Goal: Communication & Community: Answer question/provide support

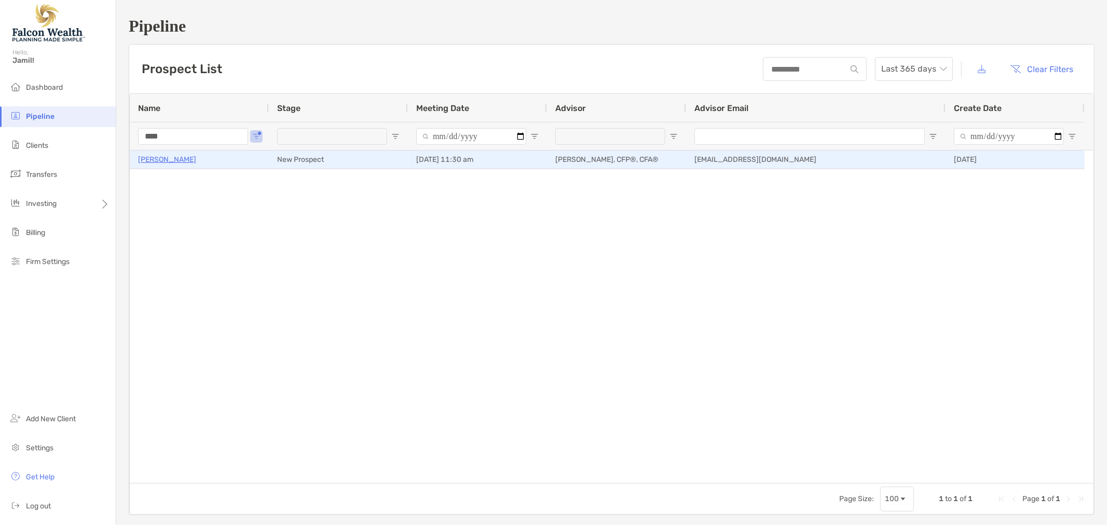
click at [172, 157] on p "[PERSON_NAME]" at bounding box center [167, 159] width 58 height 13
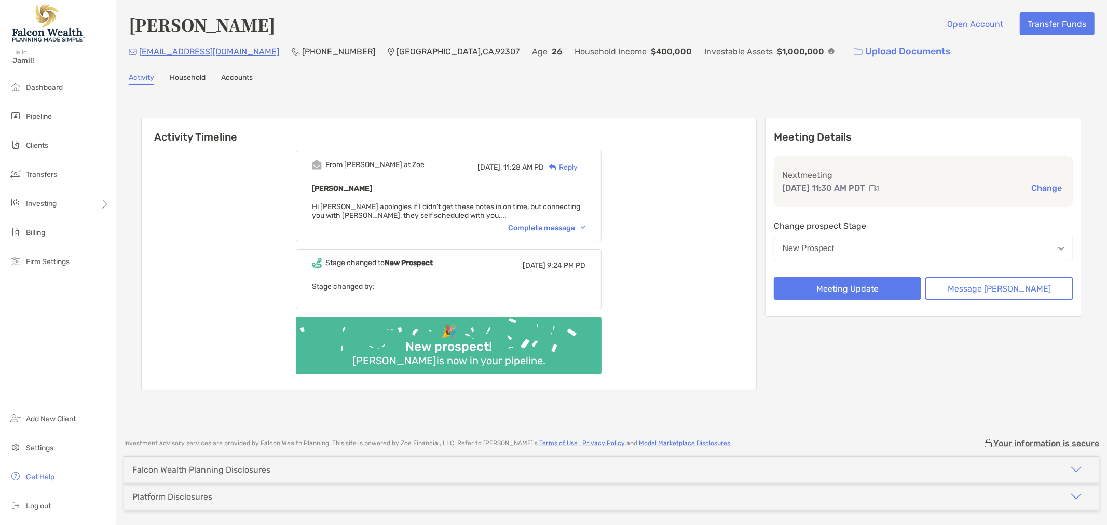
drag, startPoint x: 584, startPoint y: 161, endPoint x: 688, endPoint y: 217, distance: 117.5
click at [578, 162] on div "Reply" at bounding box center [561, 167] width 34 height 11
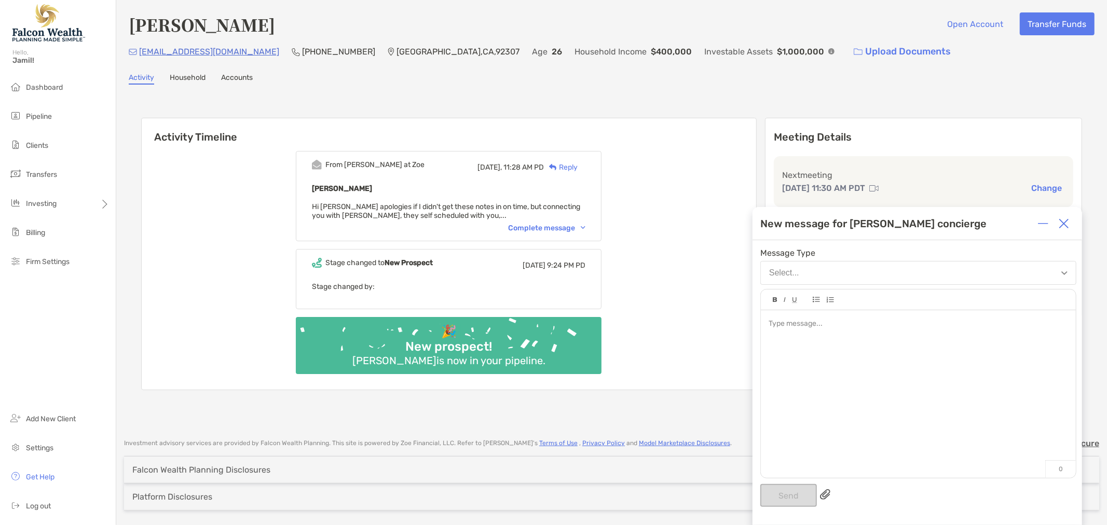
click at [866, 348] on div at bounding box center [918, 388] width 315 height 157
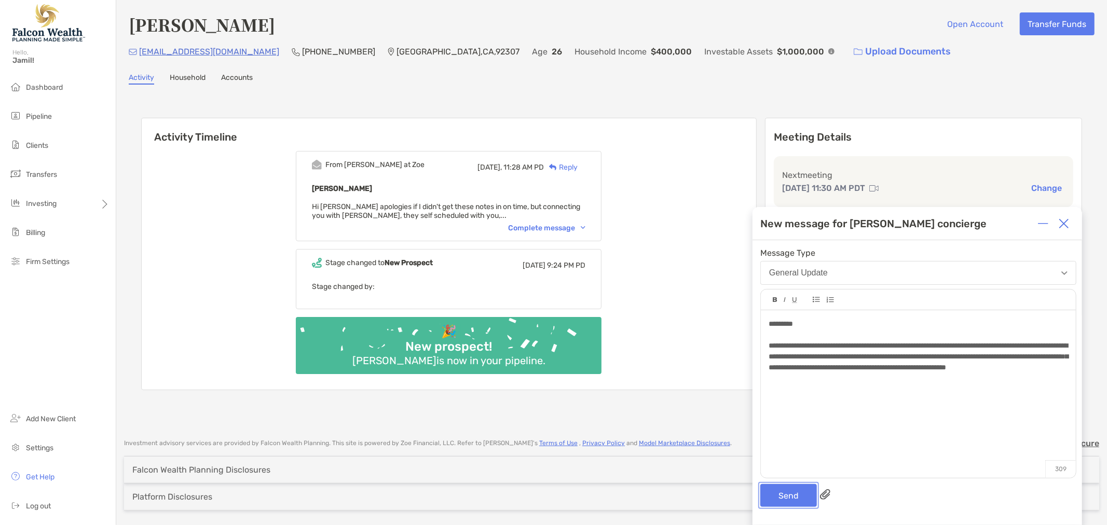
click at [796, 501] on button "Send" at bounding box center [788, 495] width 57 height 23
